Goal: Find specific page/section

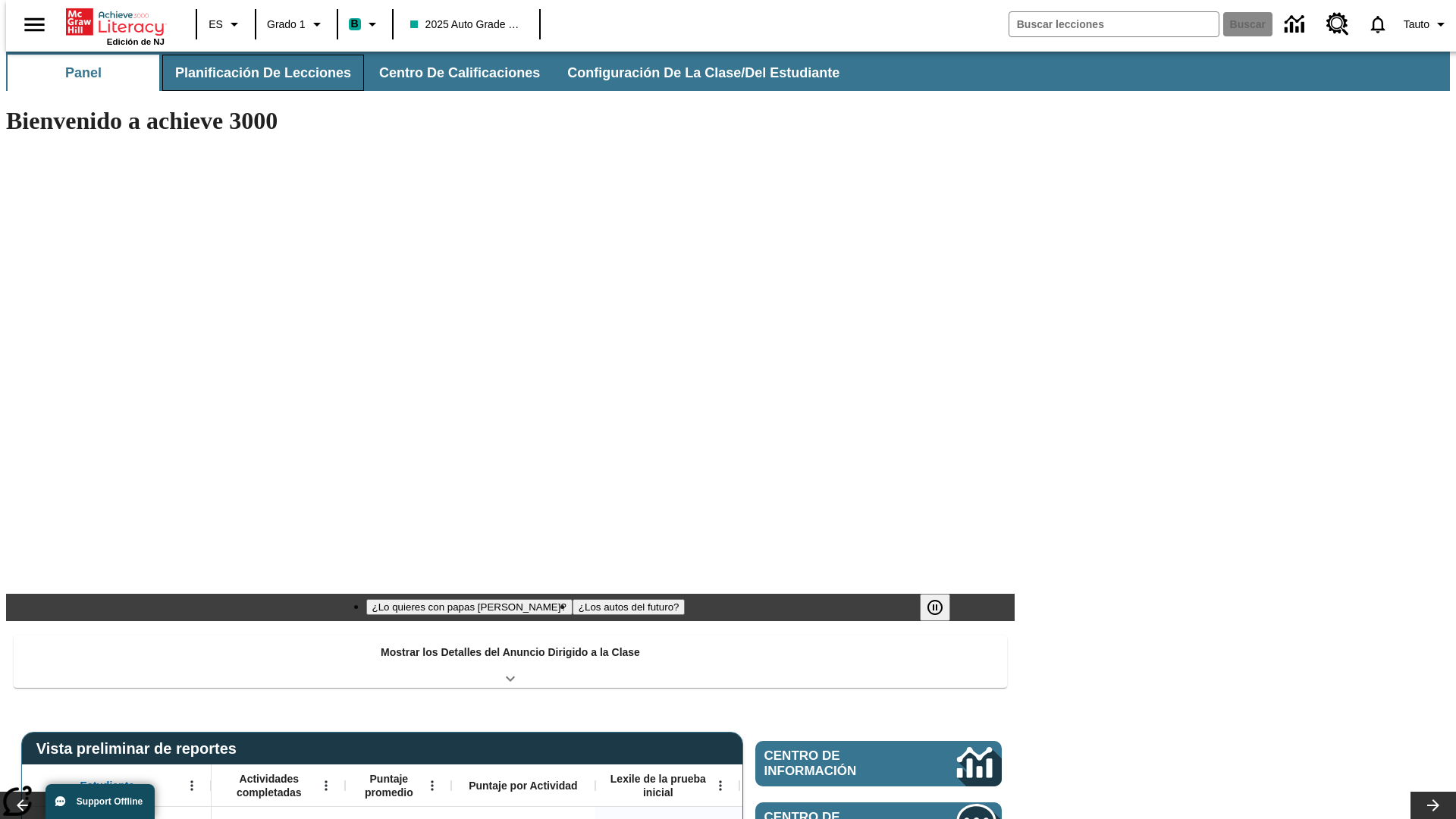
click at [254, 73] on button "Planificación de lecciones" at bounding box center [263, 73] width 202 height 36
